Goal: Find specific page/section: Locate item on page

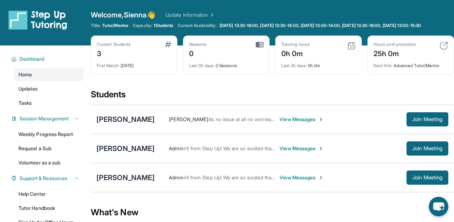
scroll to position [72, 0]
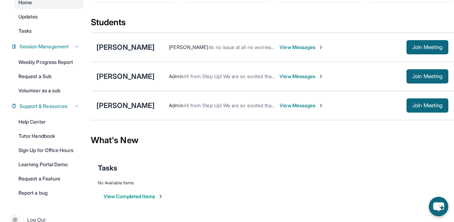
click at [113, 52] on div "[PERSON_NAME]" at bounding box center [126, 47] width 58 height 10
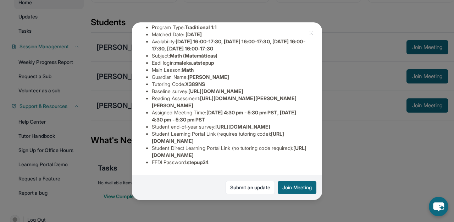
scroll to position [96, 254]
drag, startPoint x: 152, startPoint y: 87, endPoint x: 321, endPoint y: 100, distance: 169.8
click at [321, 100] on div "Malek Almutarreb Guardian: Muna Aezah Student Information https://student-porta…" at bounding box center [227, 111] width 190 height 178
copy span "https://airtable.com/apprlfn8WjpjBUn2G/shrK0QR6AaNyG5psY?prefill_Type%20of%20Fo…"
click at [310, 34] on img at bounding box center [312, 33] width 6 height 6
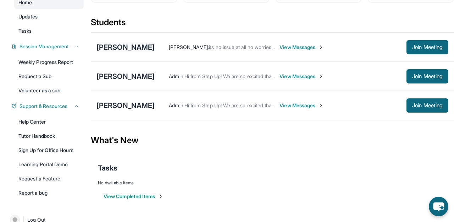
click at [146, 51] on div "[PERSON_NAME]" at bounding box center [126, 47] width 58 height 10
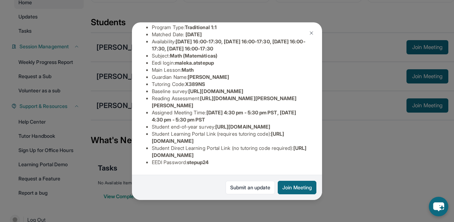
scroll to position [96, 254]
drag, startPoint x: 151, startPoint y: 87, endPoint x: 322, endPoint y: 99, distance: 171.6
click at [322, 99] on div "Malek Almutarreb Guardian: Muna Aezah Student Information https://student-porta…" at bounding box center [227, 111] width 190 height 178
copy span "https://airtable.com/apprlfn8WjpjBUn2G/shrK0QR6AaNyG5psY?prefill_Type%20of%20Fo…"
click at [307, 34] on button at bounding box center [312, 33] width 14 height 14
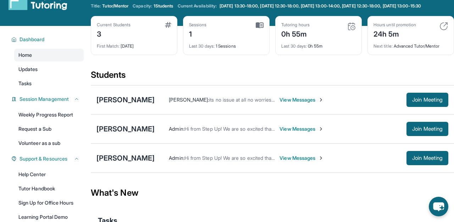
scroll to position [20, 0]
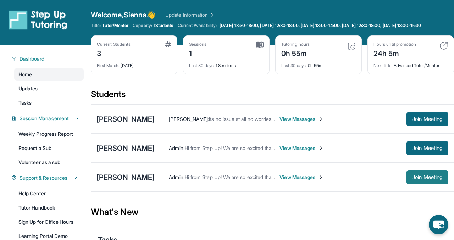
click at [409, 180] on button "Join Meeting" at bounding box center [428, 177] width 42 height 14
